Goal: Transaction & Acquisition: Purchase product/service

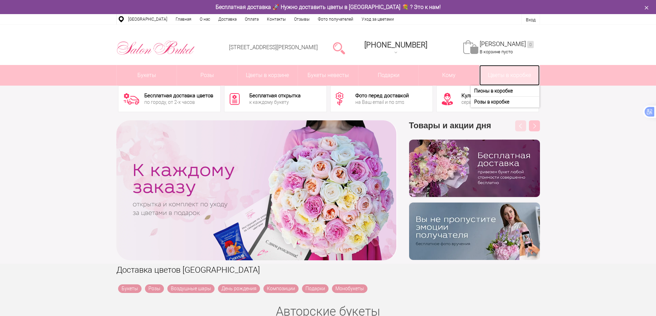
click at [514, 75] on link "Цветы в коробке" at bounding box center [509, 75] width 60 height 21
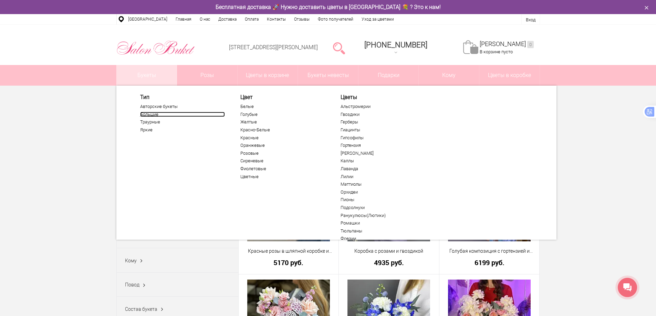
click at [152, 114] on link "Большие" at bounding box center [182, 115] width 85 height 6
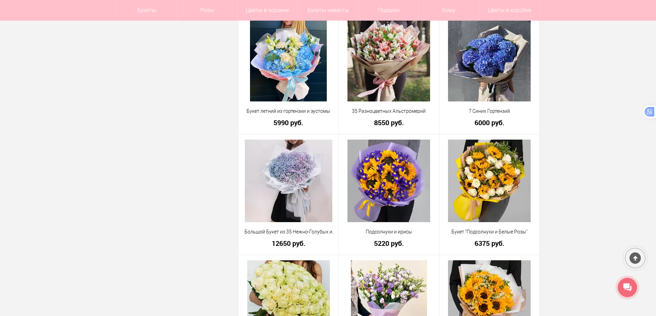
scroll to position [654, 0]
